Goal: Task Accomplishment & Management: Manage account settings

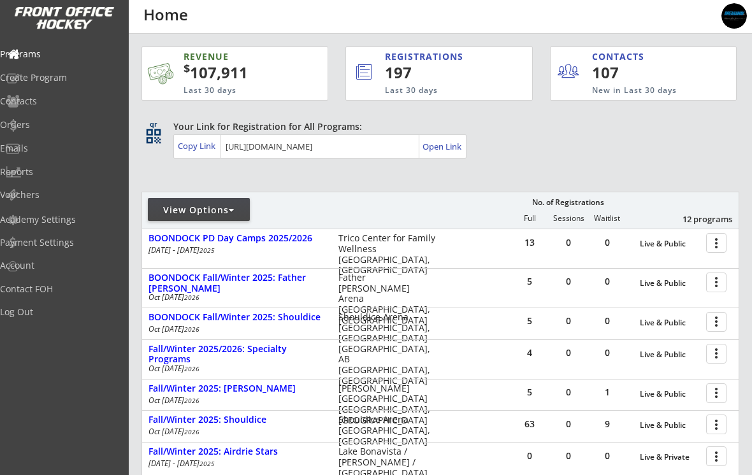
click at [38, 215] on div "Academy Settings" at bounding box center [60, 219] width 121 height 9
select select ""CAD""
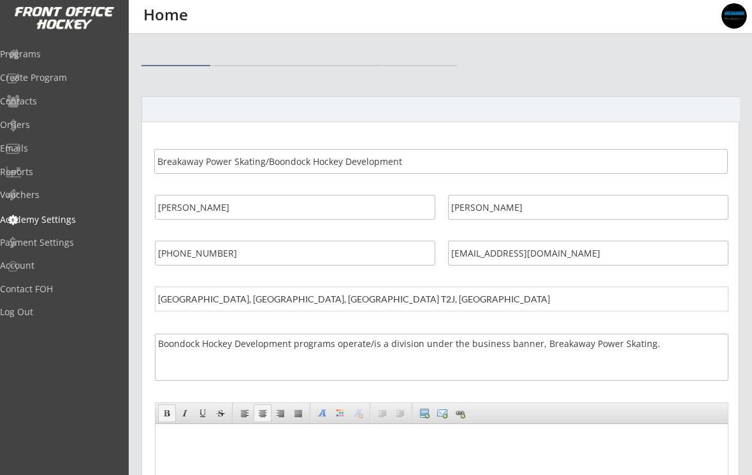
select select ""CAD""
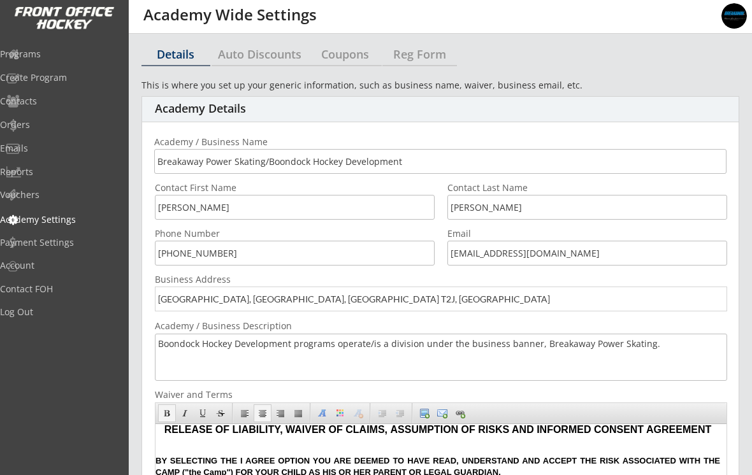
click at [241, 54] on div "Auto Discounts" at bounding box center [259, 53] width 97 height 11
select select "2"
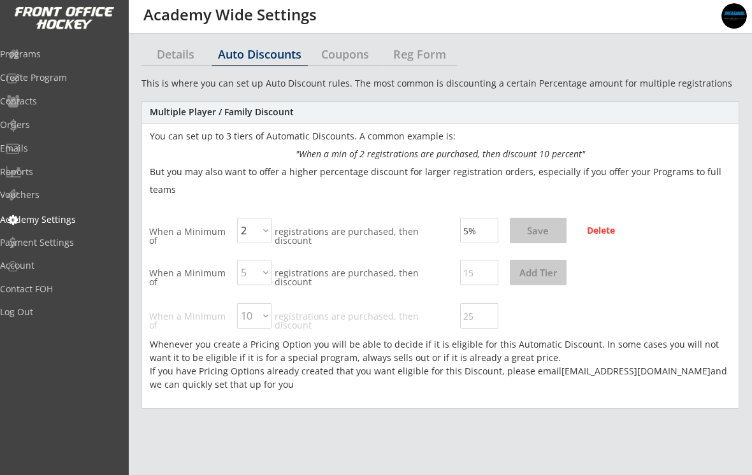
click at [468, 232] on input "input" at bounding box center [479, 230] width 38 height 25
type input "10%"
click at [519, 236] on button "Save" at bounding box center [538, 230] width 57 height 25
click at [529, 234] on button "Save" at bounding box center [538, 230] width 57 height 25
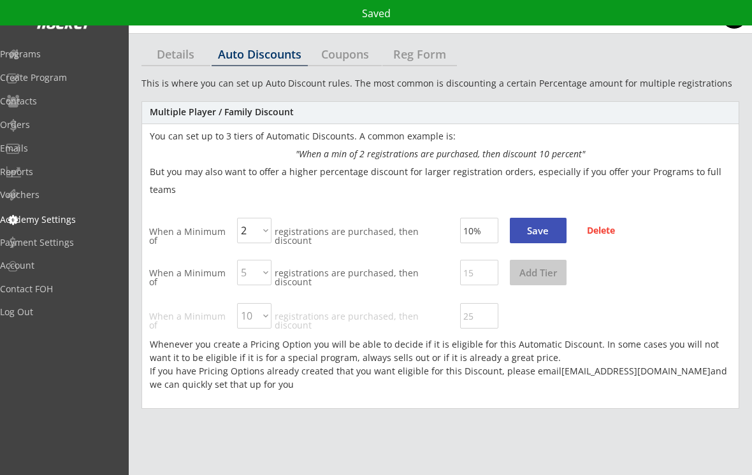
click at [37, 54] on div "Programs" at bounding box center [60, 54] width 121 height 9
